Goal: Information Seeking & Learning: Learn about a topic

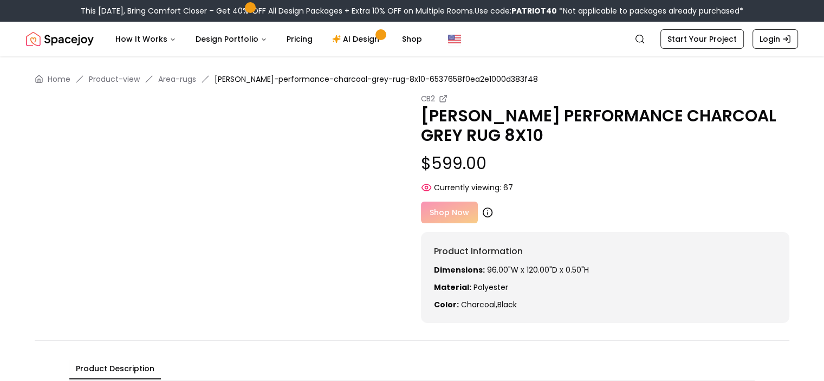
click at [486, 211] on icon at bounding box center [487, 212] width 11 height 11
click at [271, 246] on div "CB2 RODES PERFORMANCE CHARCOAL GREY RUG 8X10 $599.00 Currently viewing: 14 CB2 …" at bounding box center [412, 208] width 755 height 230
click at [485, 216] on icon at bounding box center [487, 212] width 11 height 11
click at [429, 185] on icon at bounding box center [425, 187] width 9 height 6
click at [432, 97] on small "CB2" at bounding box center [428, 98] width 14 height 11
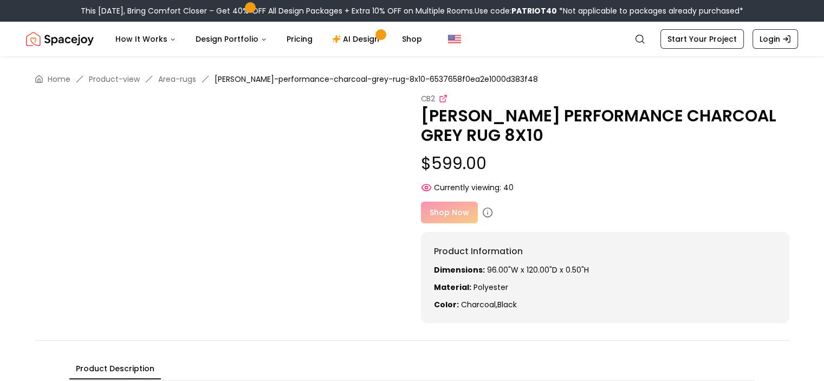
click at [443, 100] on icon at bounding box center [443, 98] width 9 height 9
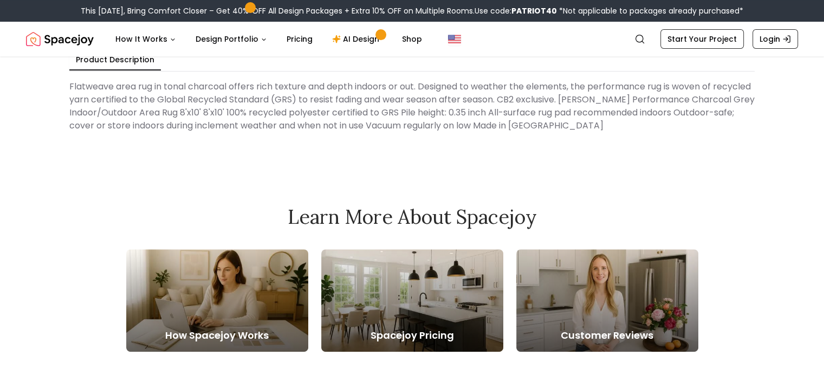
scroll to position [312, 0]
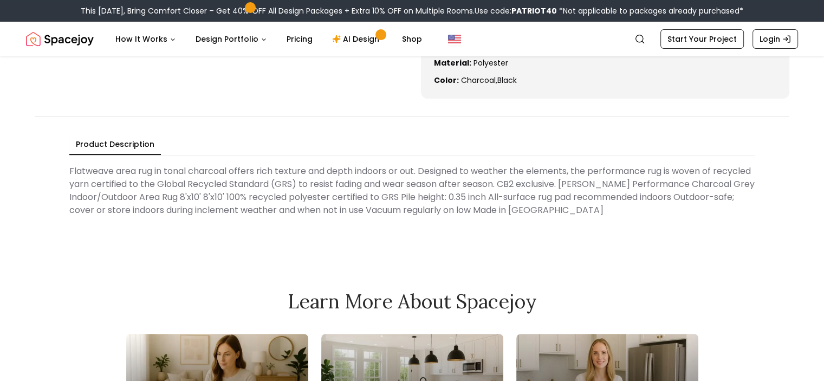
scroll to position [227, 0]
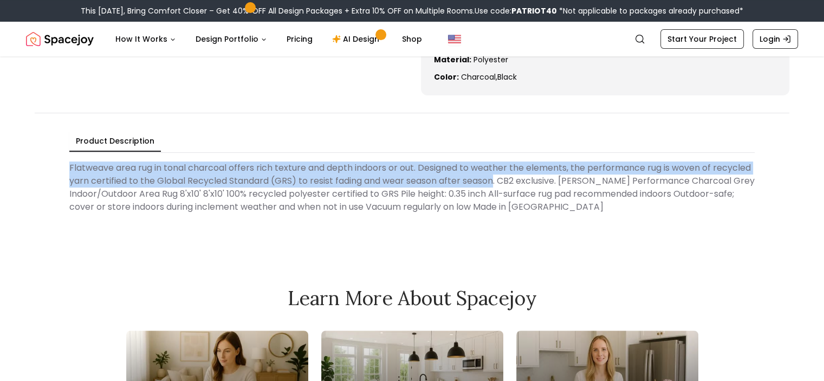
drag, startPoint x: 496, startPoint y: 181, endPoint x: 70, endPoint y: 161, distance: 426.7
click at [70, 161] on Description "Flatweave area rug in tonal charcoal offers rich texture and depth indoors or o…" at bounding box center [411, 187] width 685 height 61
copy Description "Flatweave area rug in tonal charcoal offers rich texture and depth indoors or o…"
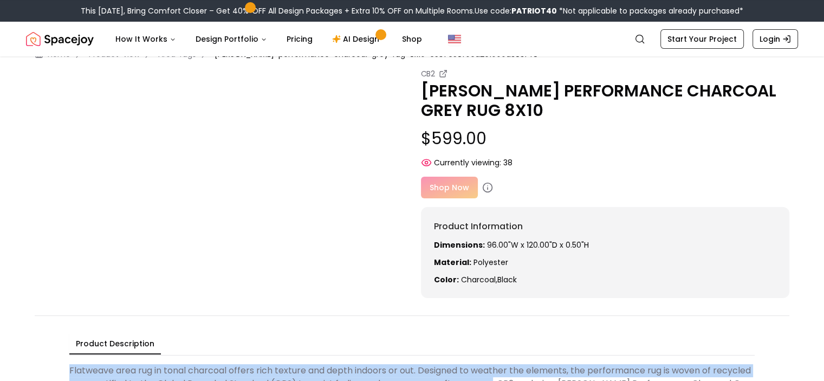
scroll to position [24, 0]
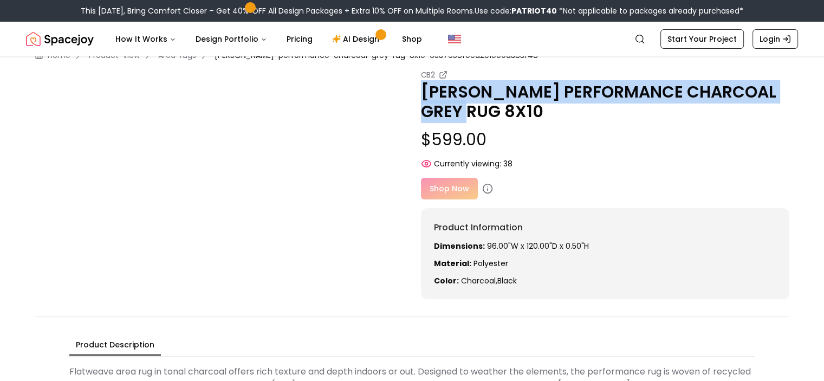
drag, startPoint x: 517, startPoint y: 110, endPoint x: 421, endPoint y: 93, distance: 97.9
click at [421, 93] on p "[PERSON_NAME] PERFORMANCE CHARCOAL GREY RUG 8X10" at bounding box center [605, 101] width 369 height 39
copy p "[PERSON_NAME] PERFORMANCE CHARCOAL GREY RUG 8X10"
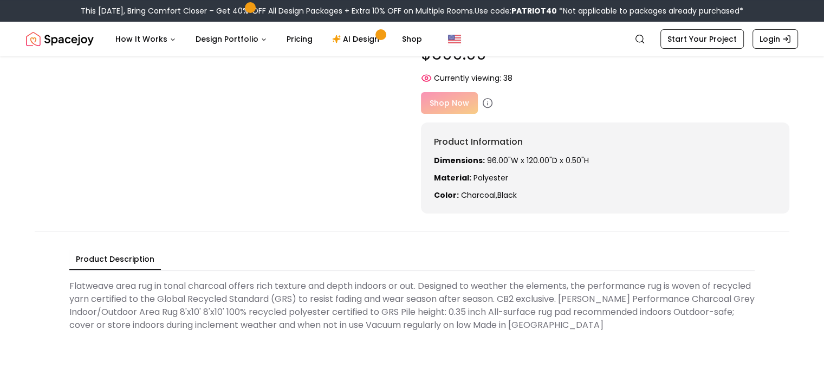
click at [413, 306] on Description "Flatweave area rug in tonal charcoal offers rich texture and depth indoors or o…" at bounding box center [411, 305] width 685 height 61
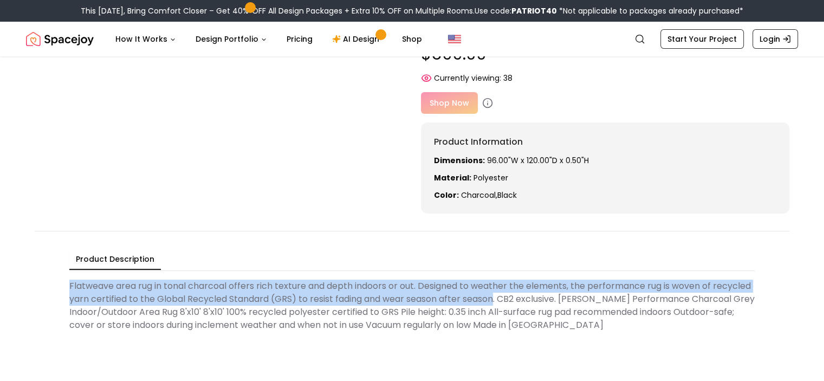
drag, startPoint x: 495, startPoint y: 297, endPoint x: 67, endPoint y: 282, distance: 428.7
click at [67, 282] on div "Product Description Flatweave area rug in tonal charcoal offers rich texture an…" at bounding box center [412, 292] width 755 height 122
copy Description "Flatweave area rug in tonal charcoal offers rich texture and depth indoors or o…"
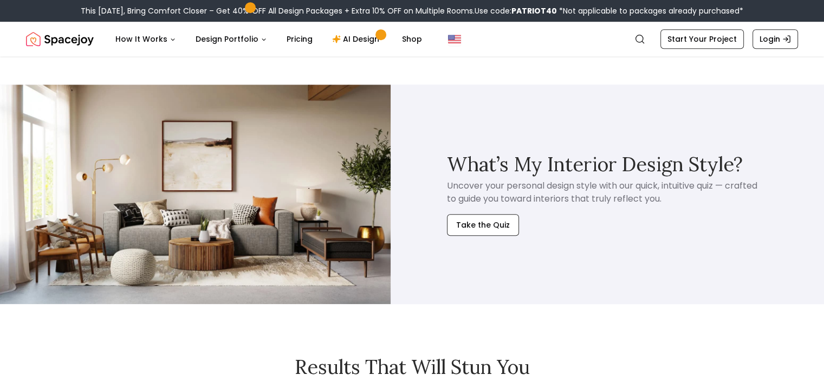
scroll to position [768, 0]
